Goal: Task Accomplishment & Management: Manage account settings

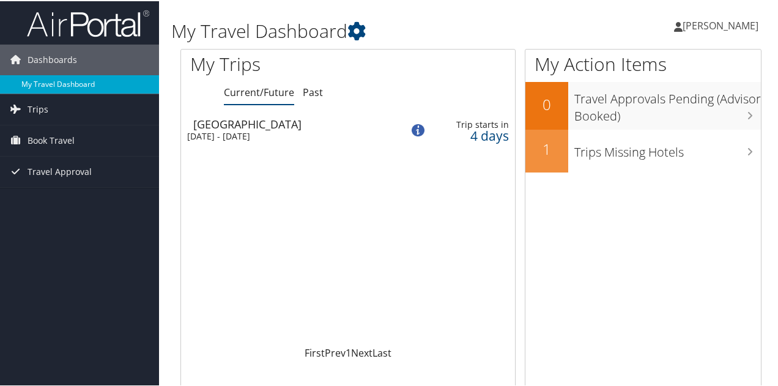
click at [45, 86] on link "My Travel Dashboard" at bounding box center [79, 83] width 159 height 18
click at [699, 21] on span "[PERSON_NAME]" at bounding box center [721, 24] width 76 height 13
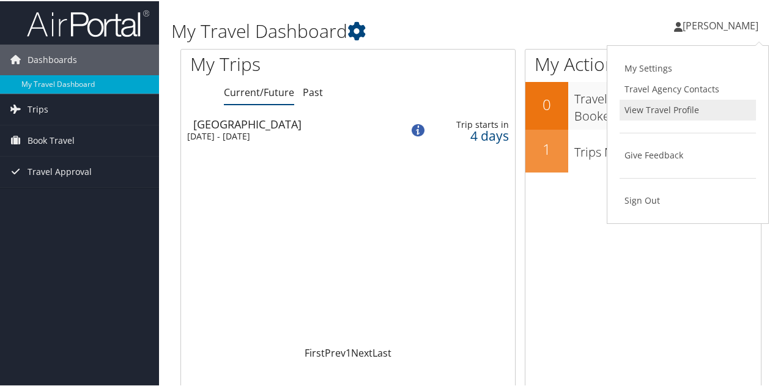
click at [648, 111] on link "View Travel Profile" at bounding box center [688, 108] width 136 height 21
